Goal: Check status: Check status

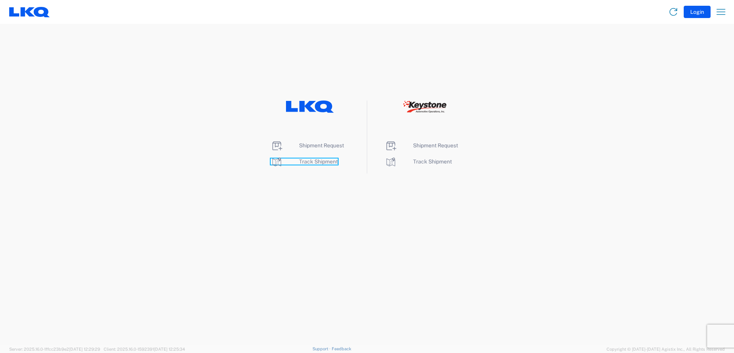
click at [306, 160] on span "Track Shipment" at bounding box center [318, 162] width 39 height 6
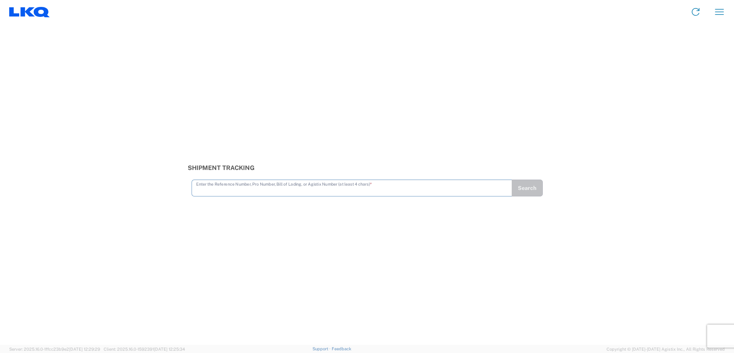
click at [223, 185] on input "text" at bounding box center [351, 187] width 311 height 13
type input "56124176"
click at [535, 186] on button "Search" at bounding box center [527, 188] width 31 height 17
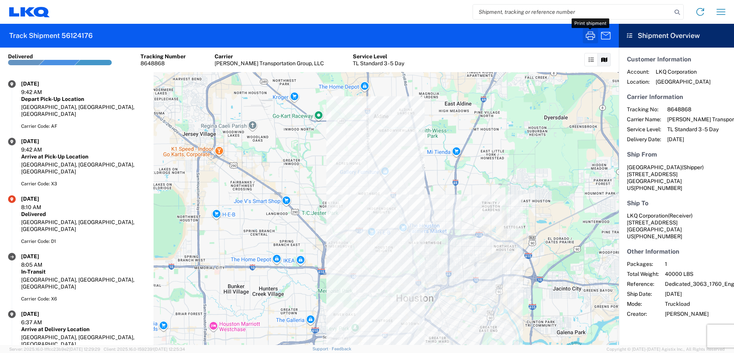
click at [586, 38] on icon "button" at bounding box center [591, 36] width 12 height 12
click at [531, 10] on input "search" at bounding box center [572, 12] width 199 height 15
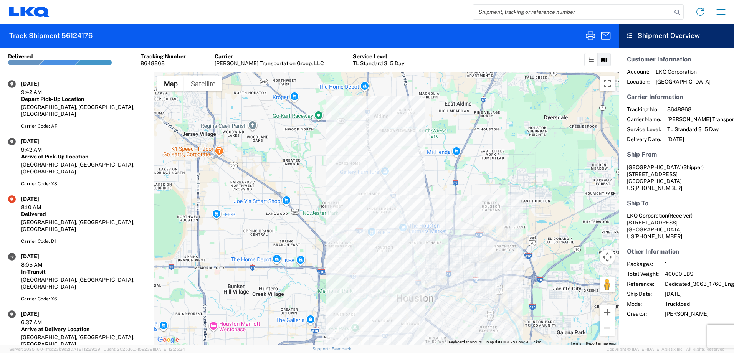
paste input "56137970"
type input "56137970"
click at [678, 11] on icon at bounding box center [677, 12] width 11 height 11
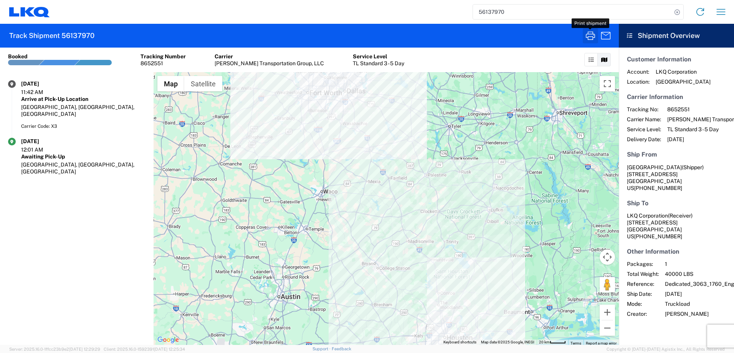
click at [594, 33] on icon "button" at bounding box center [591, 36] width 12 height 12
